Goal: Information Seeking & Learning: Learn about a topic

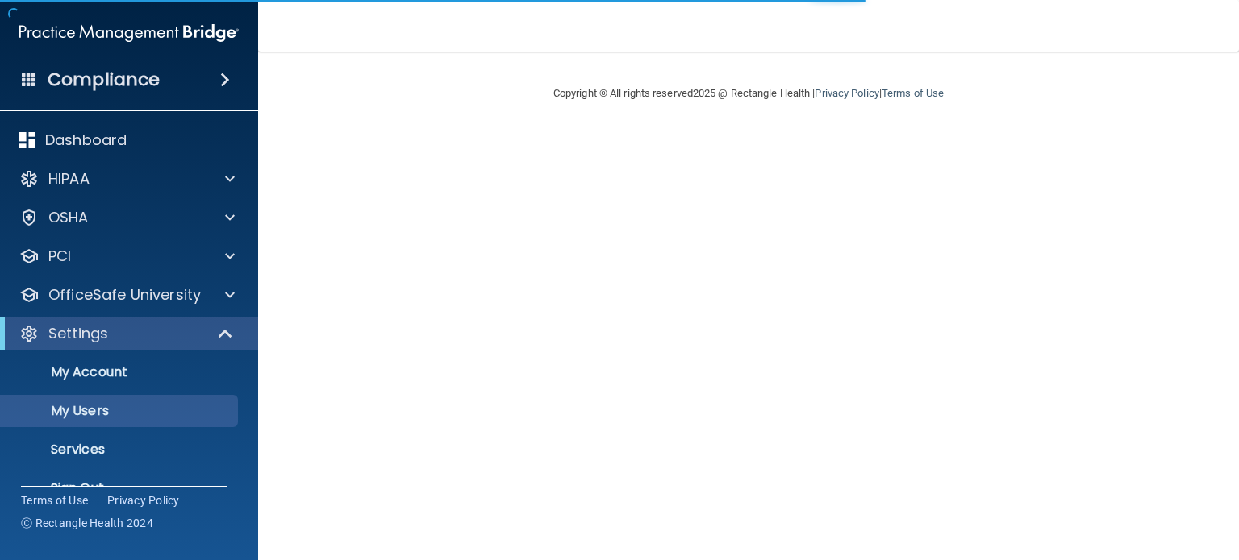
select select "20"
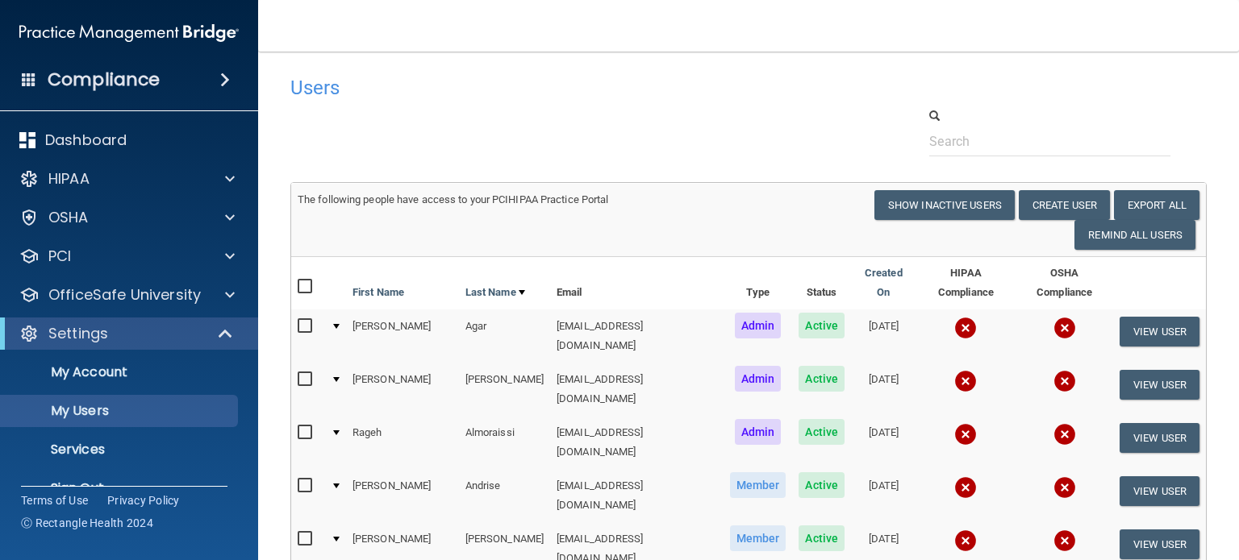
scroll to position [161, 0]
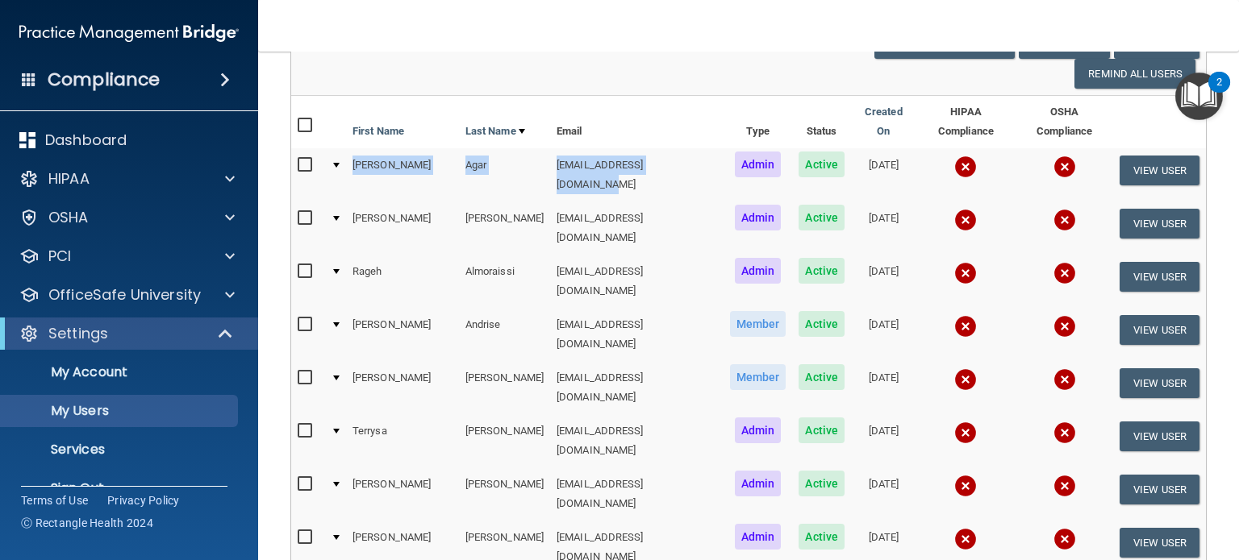
drag, startPoint x: 648, startPoint y: 152, endPoint x: 339, endPoint y: 148, distance: 308.9
click at [339, 148] on tr "Jason Agar jagar@rectanglehealth.com Admin Active 06/21/2022 View User" at bounding box center [748, 174] width 914 height 53
click at [542, 82] on div "The following people have access to your PCIHIPAA Practice Portal Resend Invite…" at bounding box center [748, 59] width 926 height 60
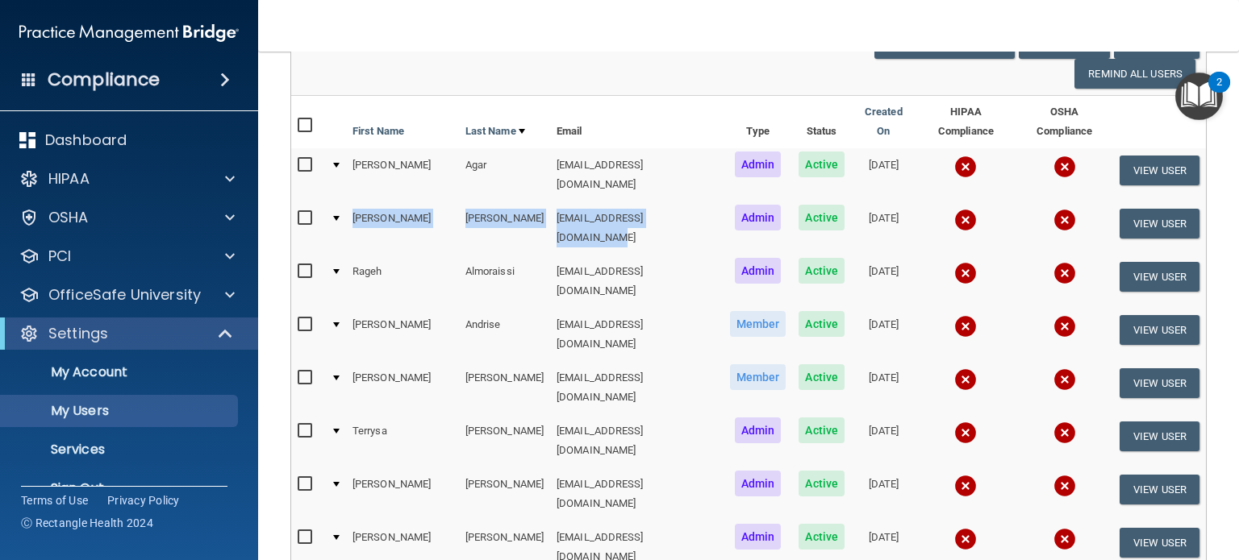
drag, startPoint x: 568, startPoint y: 202, endPoint x: 319, endPoint y: 218, distance: 250.5
click at [319, 218] on tr "Jamie Allred jallred@rectanglehealth.com Admin Active 04/25/2025 View User" at bounding box center [748, 228] width 914 height 53
drag, startPoint x: 575, startPoint y: 69, endPoint x: 670, endPoint y: 169, distance: 138.0
click at [575, 69] on div "The following people have access to your PCIHIPAA Practice Portal Resend Invite…" at bounding box center [748, 59] width 926 height 60
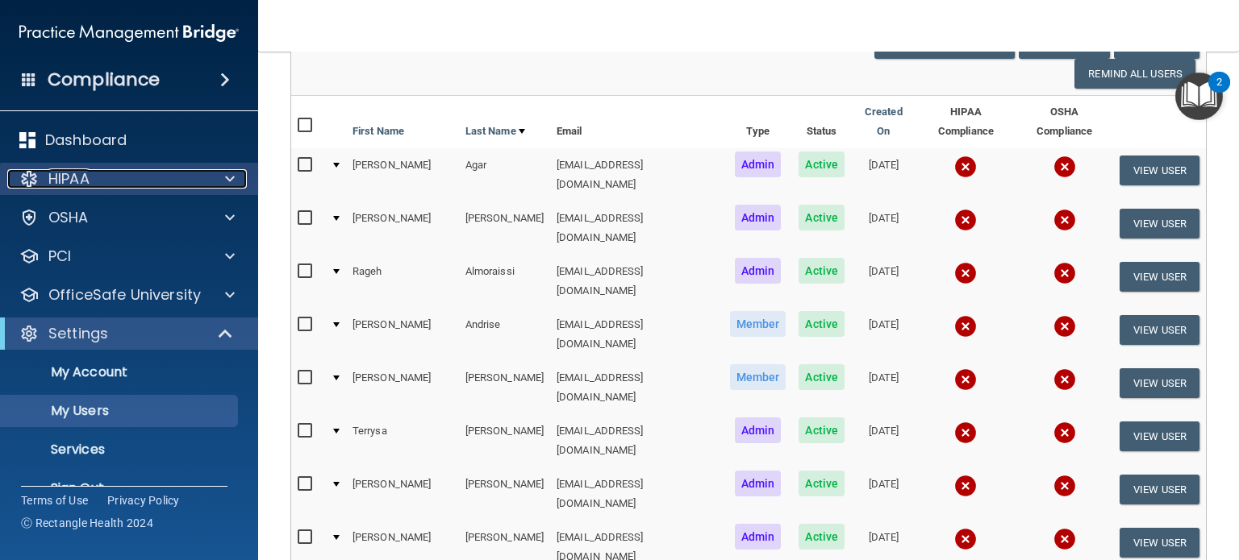
click at [123, 178] on div "HIPAA" at bounding box center [107, 178] width 200 height 19
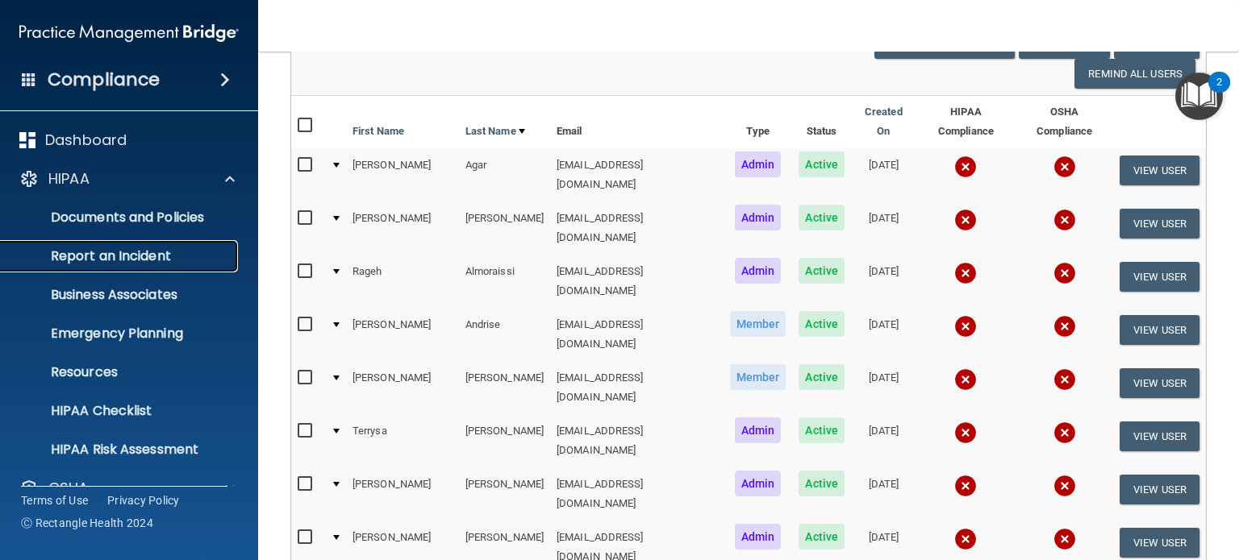
click at [152, 260] on p "Report an Incident" at bounding box center [120, 256] width 220 height 16
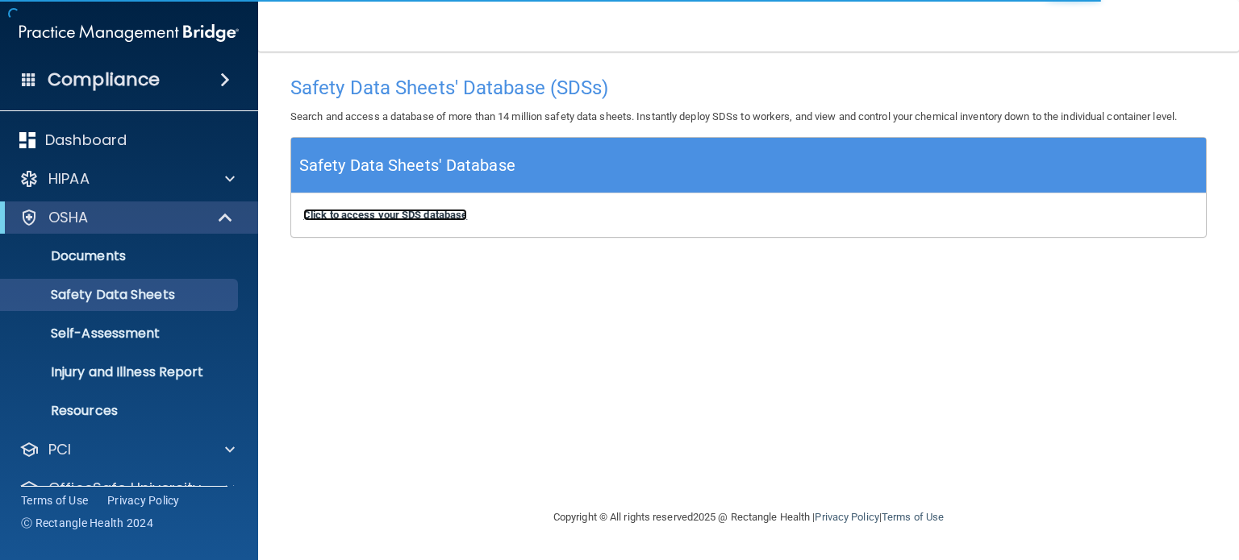
click at [368, 219] on b "Click to access your SDS database" at bounding box center [385, 215] width 164 height 12
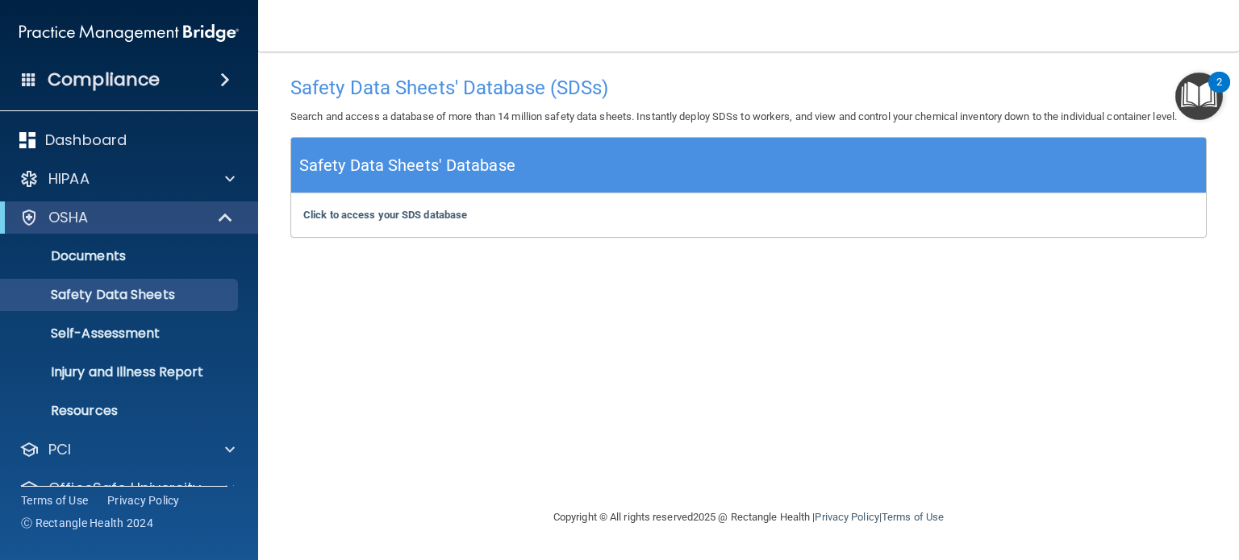
click at [527, 341] on div "Safety Data Sheets' Database (SDSs) Search and access a database of more than 1…" at bounding box center [748, 280] width 916 height 424
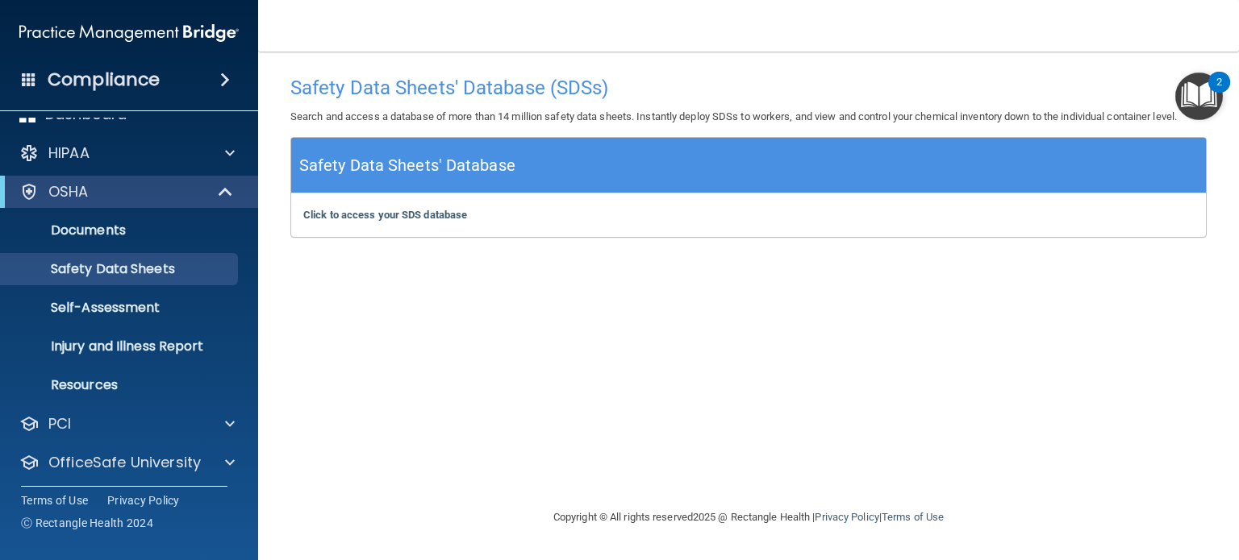
scroll to position [69, 0]
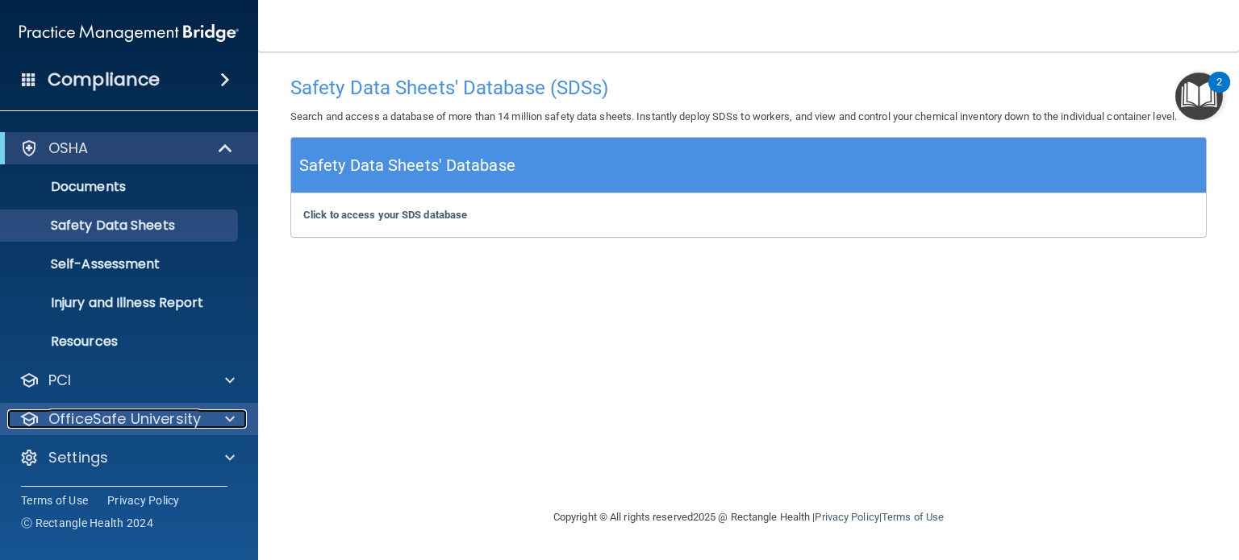
click at [160, 418] on p "OfficeSafe University" at bounding box center [124, 419] width 152 height 19
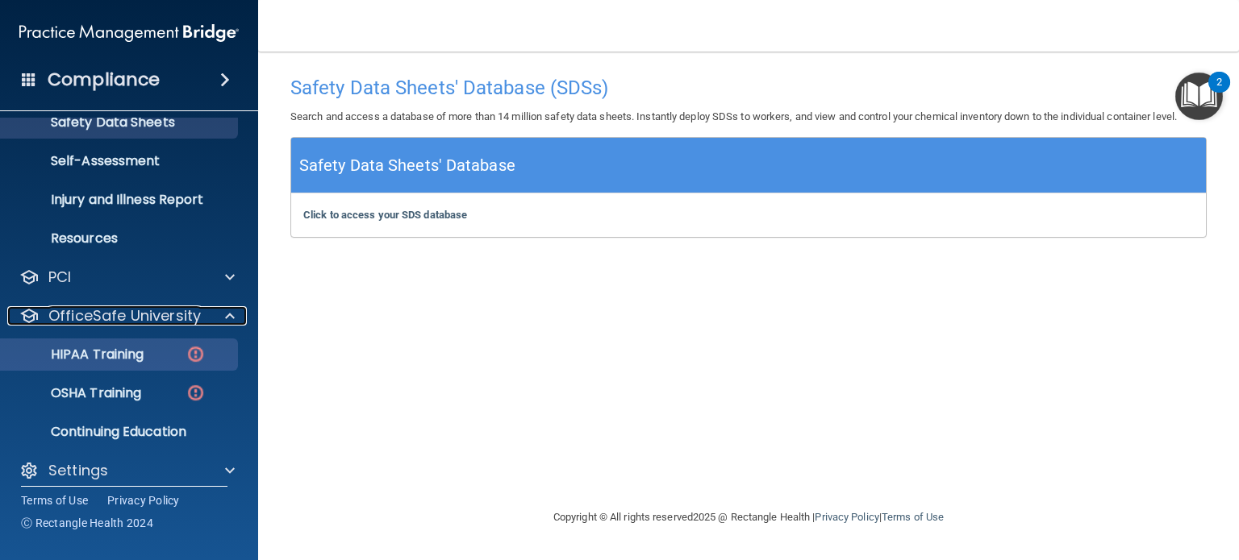
scroll to position [185, 0]
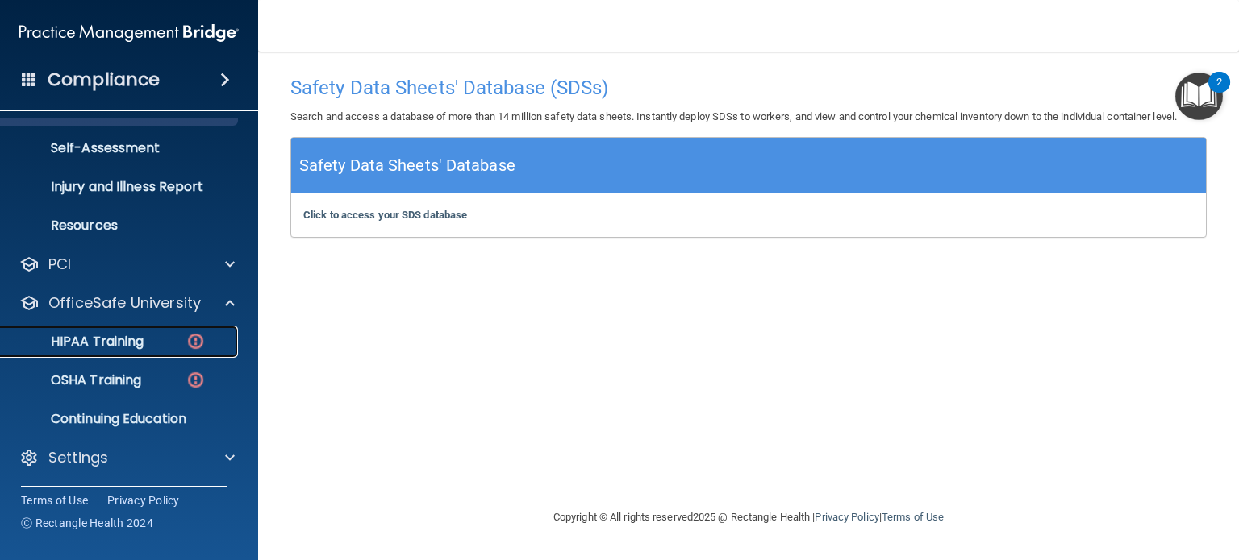
click at [110, 346] on p "HIPAA Training" at bounding box center [76, 342] width 133 height 16
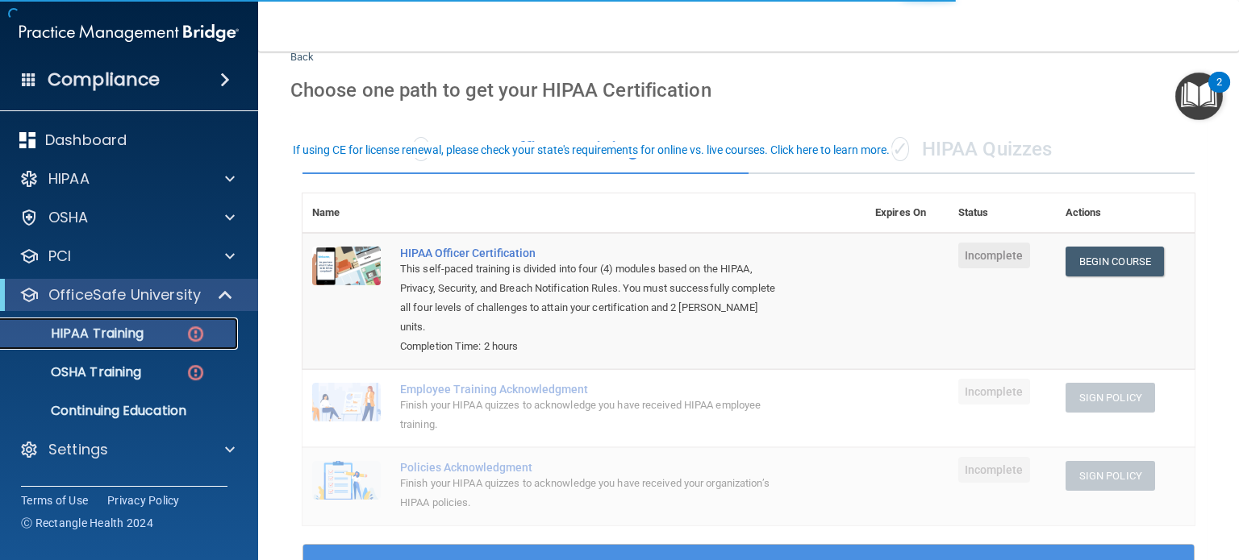
scroll to position [81, 0]
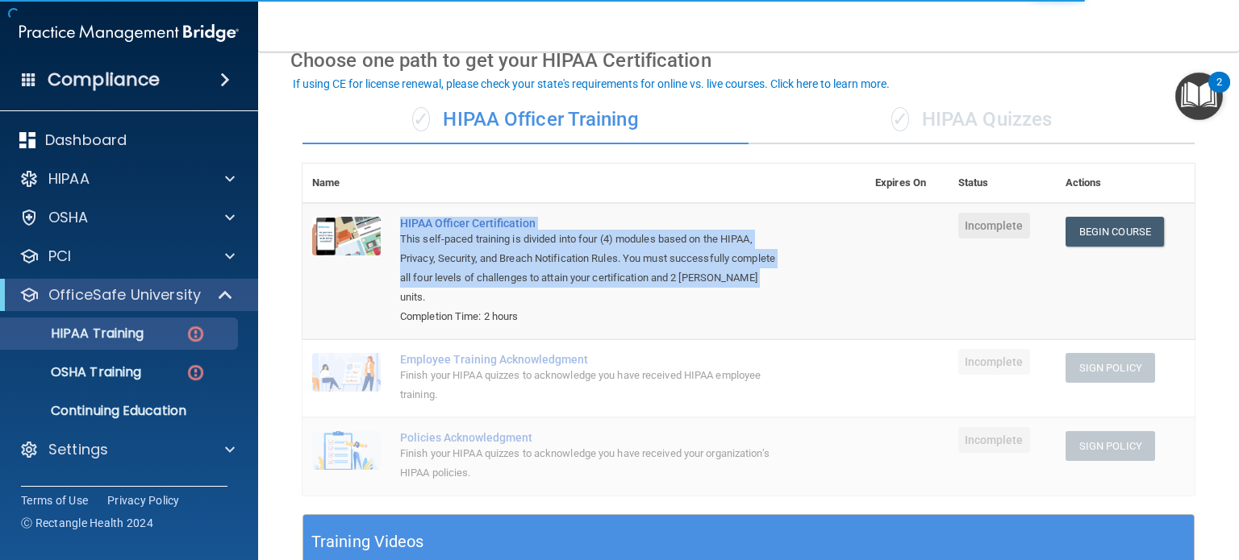
drag, startPoint x: 763, startPoint y: 296, endPoint x: 370, endPoint y: 222, distance: 399.6
click at [370, 222] on tr "HIPAA Officer Certification This self-paced training is divided into four (4) m…" at bounding box center [748, 271] width 892 height 136
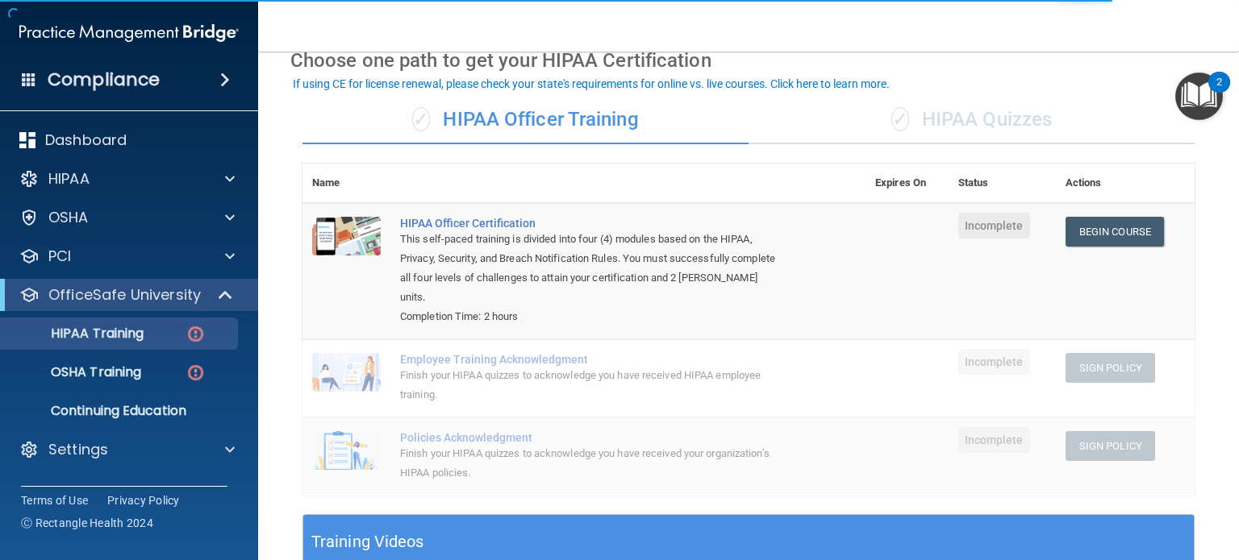
click at [610, 314] on div "Completion Time: 2 hours" at bounding box center [592, 316] width 385 height 19
drag, startPoint x: 540, startPoint y: 322, endPoint x: 403, endPoint y: 320, distance: 137.1
click at [403, 320] on div "Completion Time: 2 hours" at bounding box center [592, 316] width 385 height 19
click at [116, 412] on p "Continuing Education" at bounding box center [120, 411] width 220 height 16
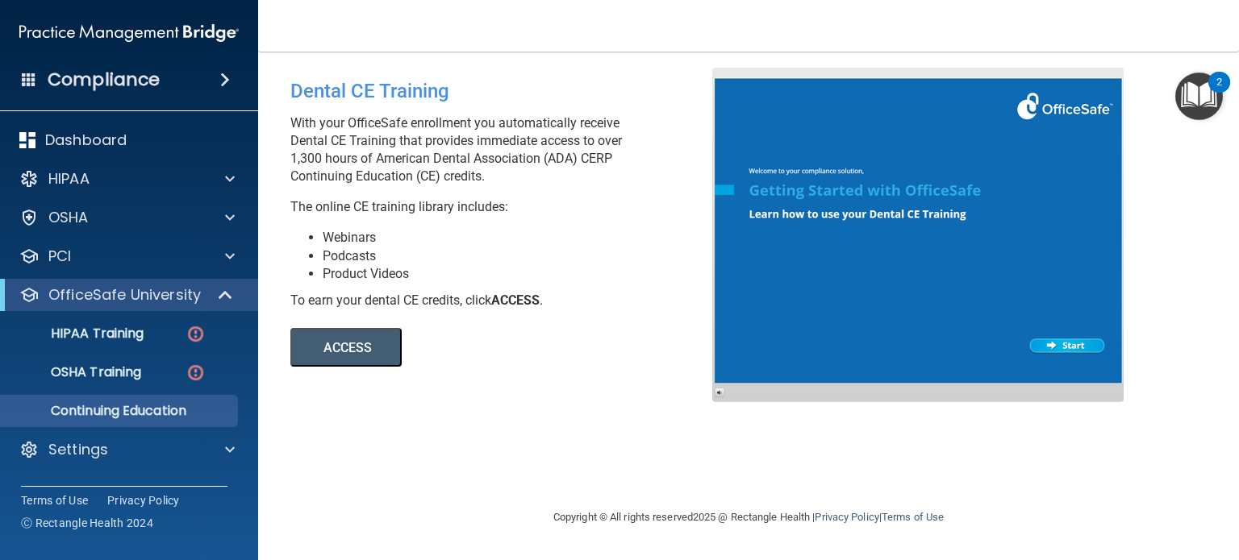
drag, startPoint x: 288, startPoint y: 157, endPoint x: 583, endPoint y: 182, distance: 296.2
click at [583, 182] on div "Dental CE Training With your OfficeSafe enrollment you automatically receive De…" at bounding box center [507, 217] width 458 height 299
click at [574, 214] on p "The online CE training library includes:" at bounding box center [507, 207] width 434 height 18
click at [121, 83] on h4 "Compliance" at bounding box center [104, 80] width 112 height 23
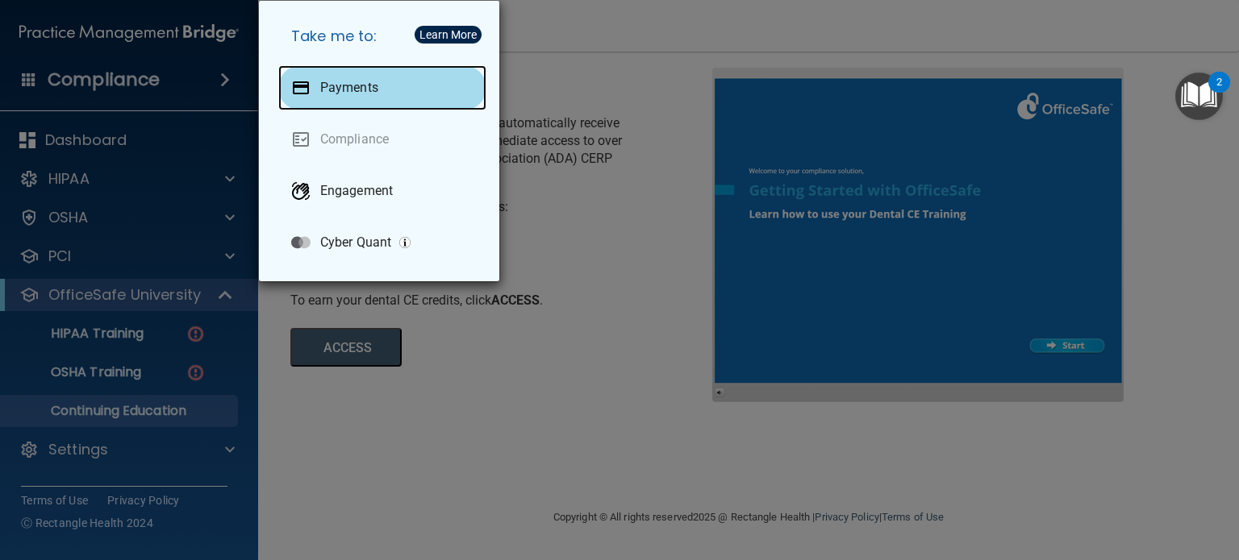
click at [365, 95] on p "Payments" at bounding box center [349, 88] width 58 height 16
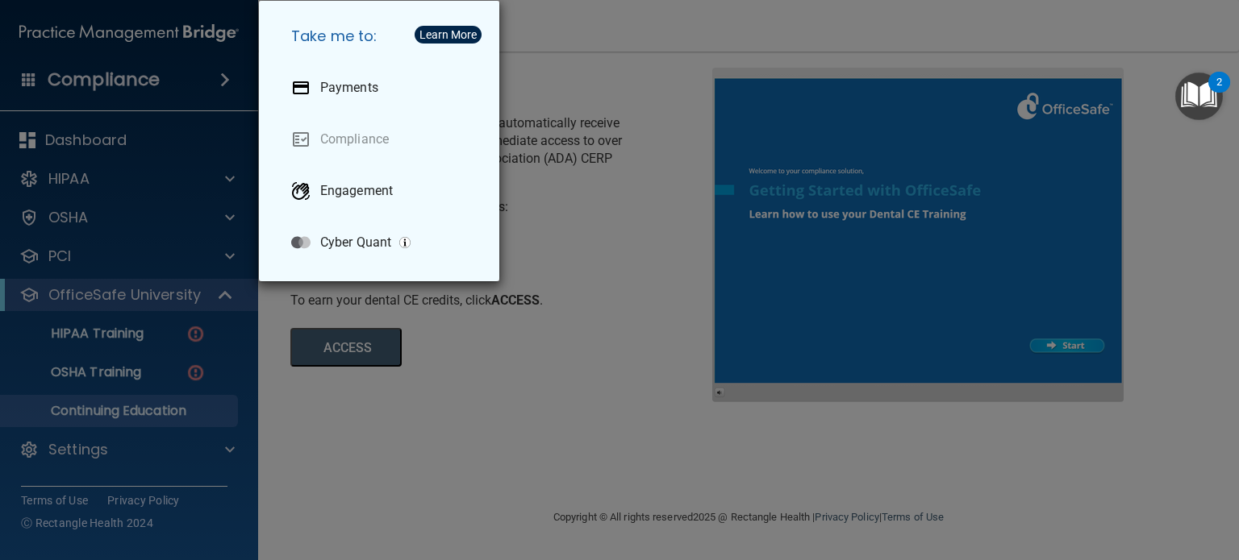
click at [632, 118] on div "Take me to: Payments Compliance Engagement Cyber Quant" at bounding box center [619, 280] width 1239 height 560
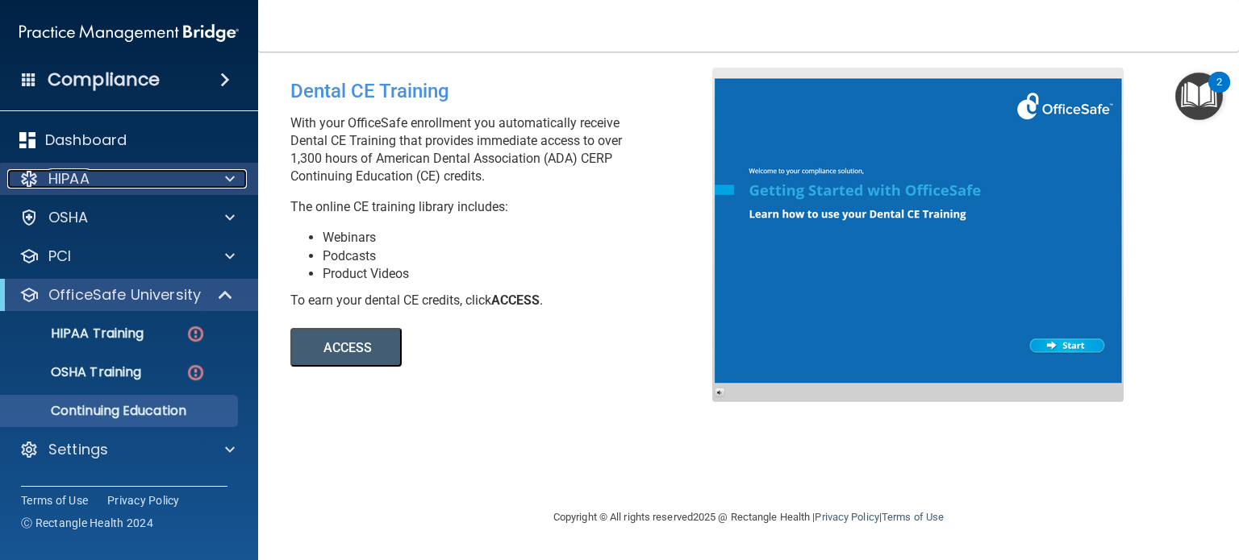
click at [103, 176] on div "HIPAA" at bounding box center [107, 178] width 200 height 19
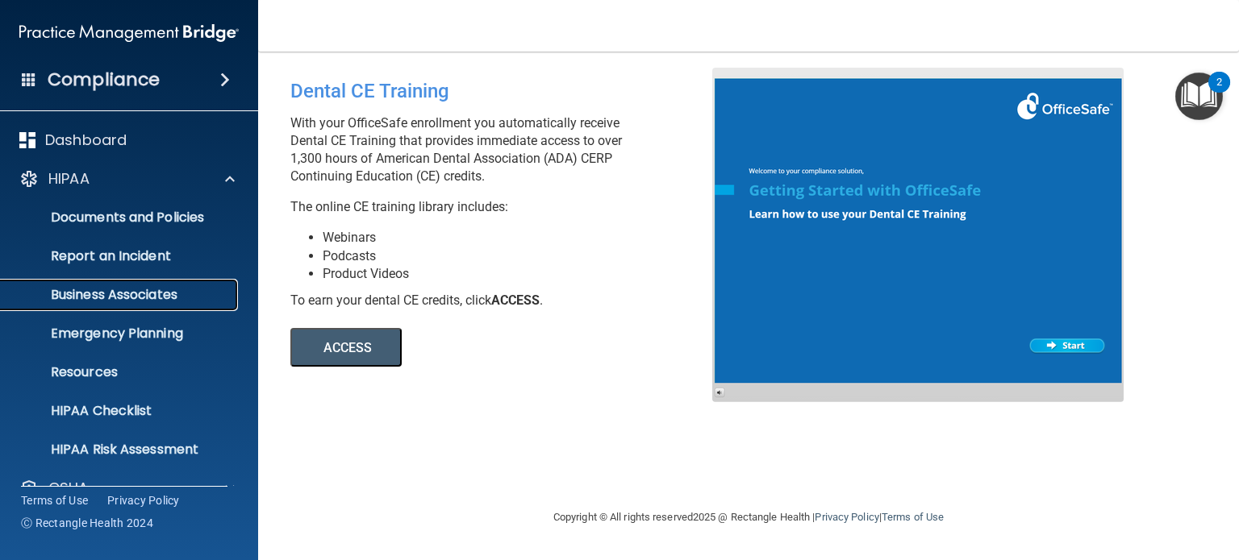
click at [114, 302] on p "Business Associates" at bounding box center [120, 295] width 220 height 16
